Goal: Browse casually: Explore the website without a specific task or goal

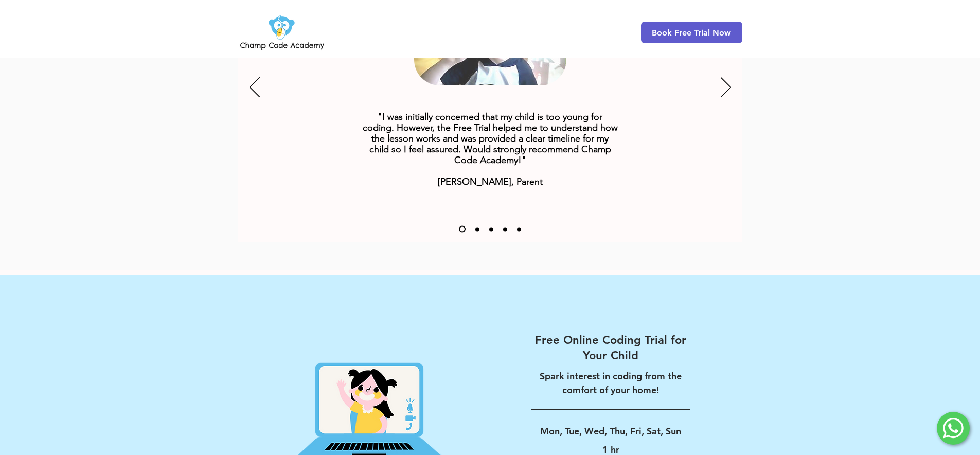
scroll to position [1234, 0]
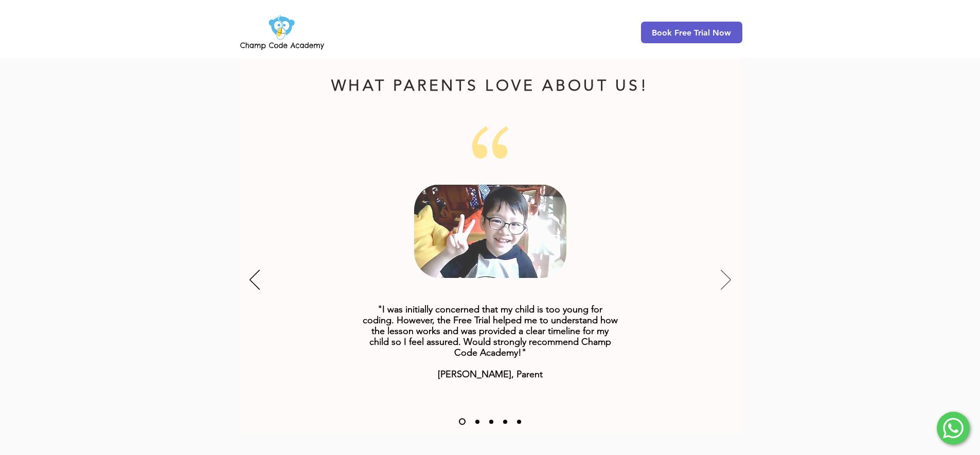
click at [724, 269] on icon "Next" at bounding box center [725, 279] width 10 height 20
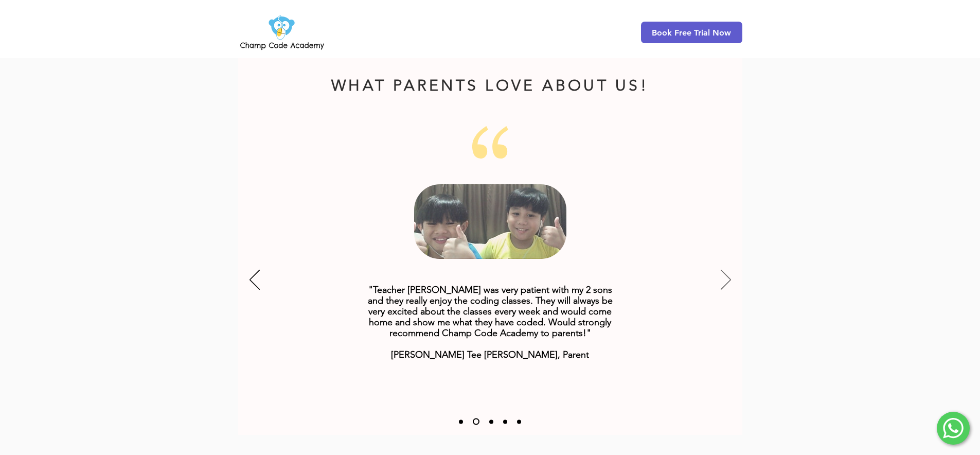
click at [724, 269] on icon "Next" at bounding box center [725, 279] width 10 height 20
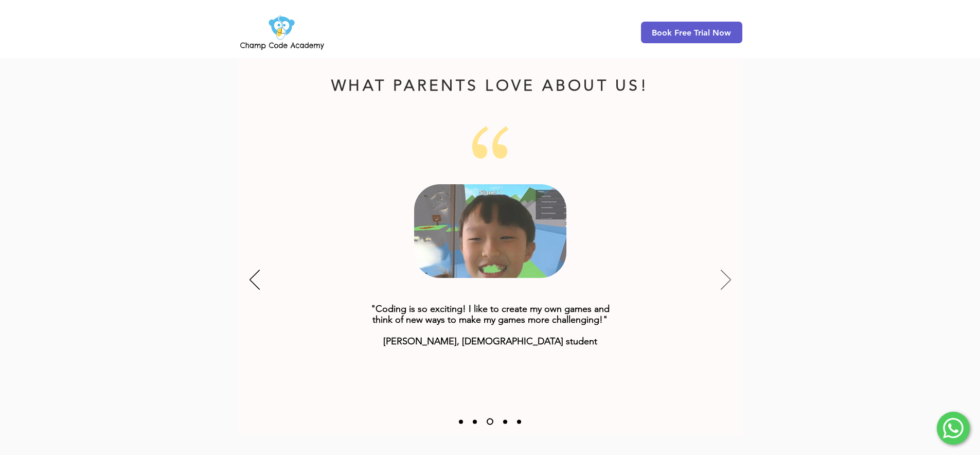
click at [724, 269] on icon "Next" at bounding box center [725, 279] width 10 height 20
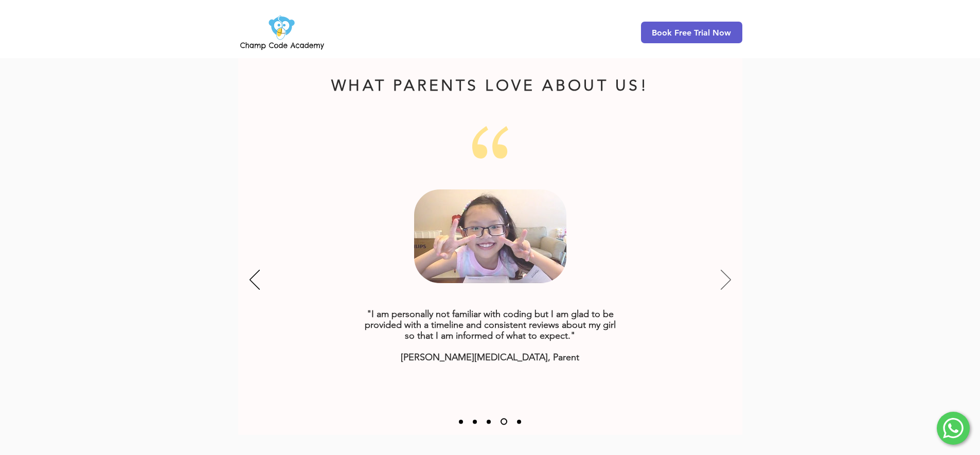
click at [724, 269] on icon "Next" at bounding box center [725, 279] width 10 height 20
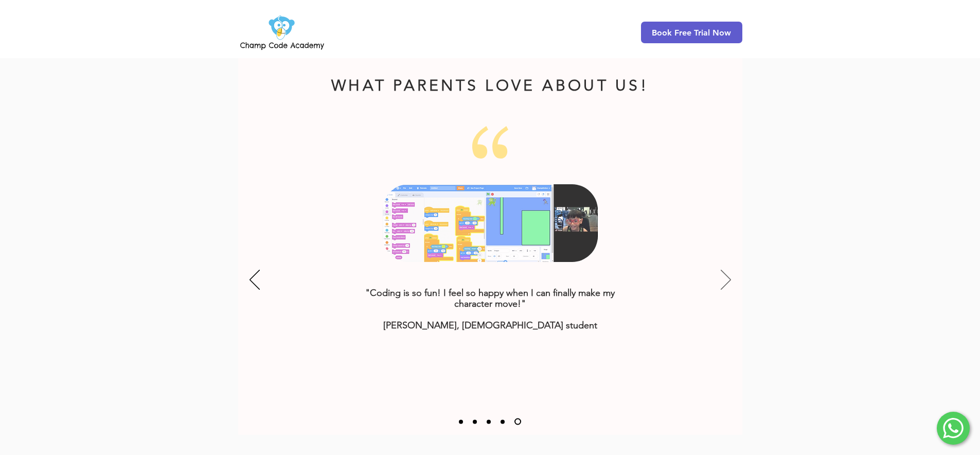
click at [724, 269] on icon "Next" at bounding box center [725, 279] width 10 height 20
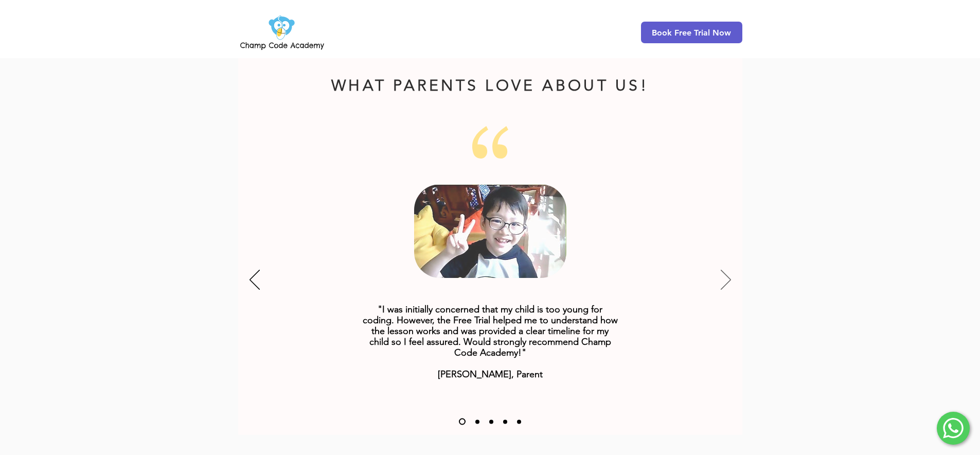
click at [724, 269] on icon "Next" at bounding box center [725, 279] width 10 height 20
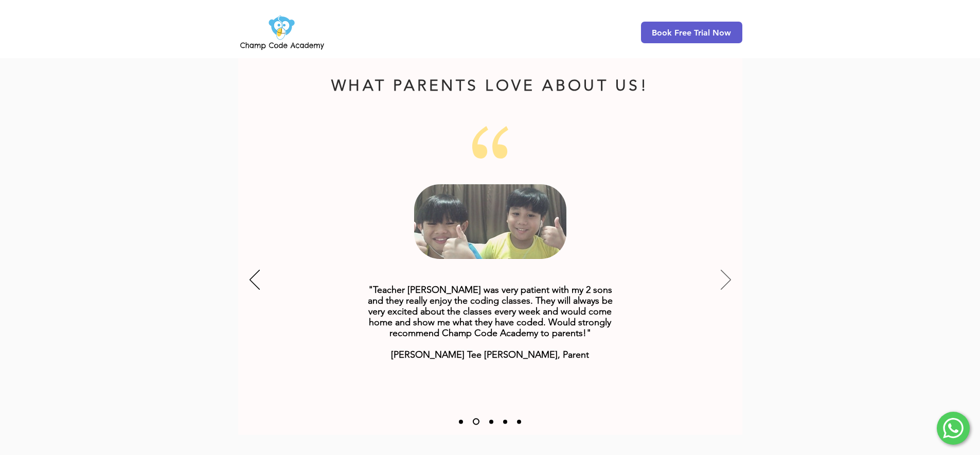
click at [724, 269] on icon "Next" at bounding box center [725, 279] width 10 height 20
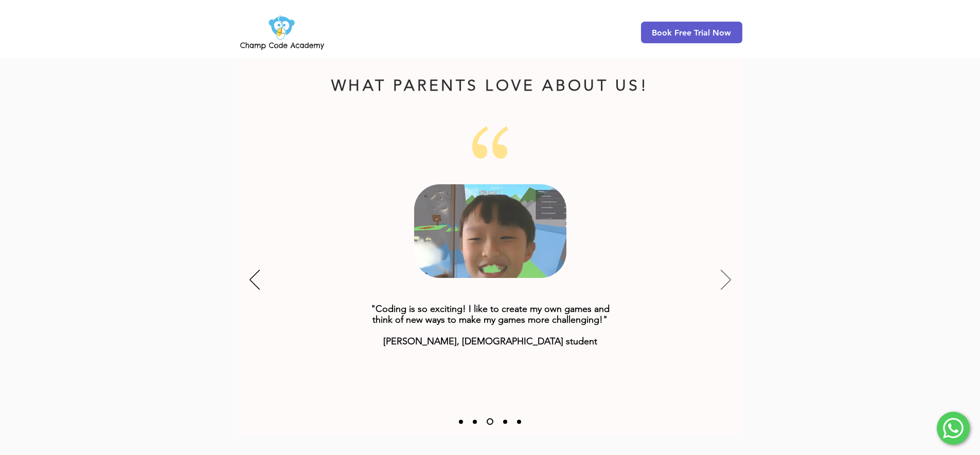
click at [724, 269] on icon "Next" at bounding box center [725, 279] width 10 height 20
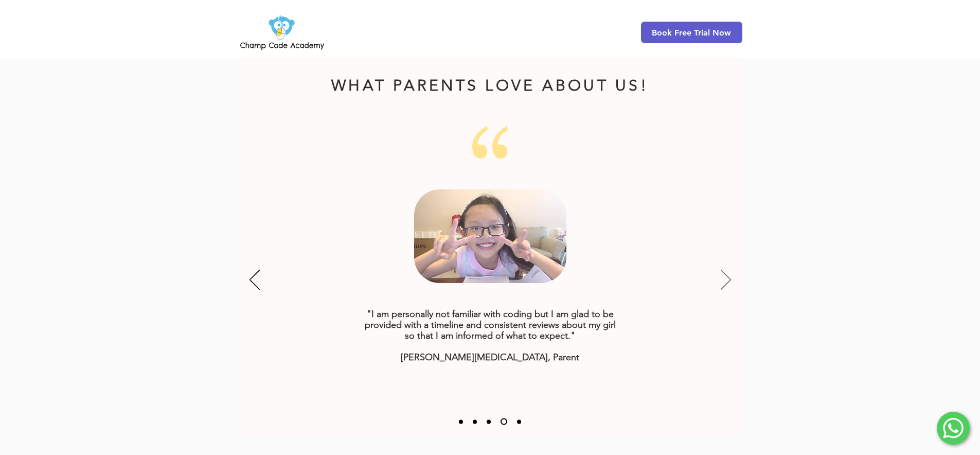
click at [724, 269] on icon "Next" at bounding box center [725, 279] width 10 height 20
